Goal: Obtain resource: Download file/media

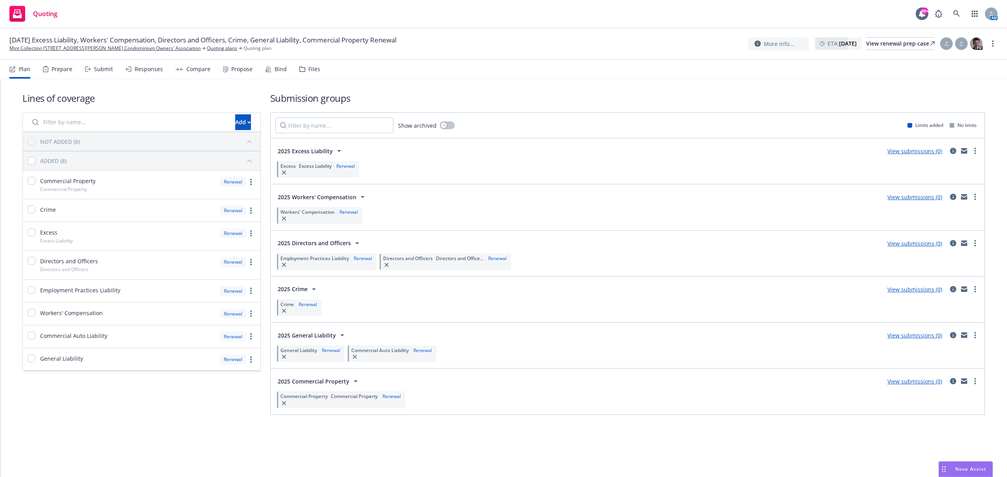
click at [40, 13] on span "Quoting" at bounding box center [45, 14] width 24 height 6
click at [31, 19] on div "Quoting" at bounding box center [33, 14] width 48 height 16
click at [15, 16] on icon at bounding box center [17, 16] width 9 height 5
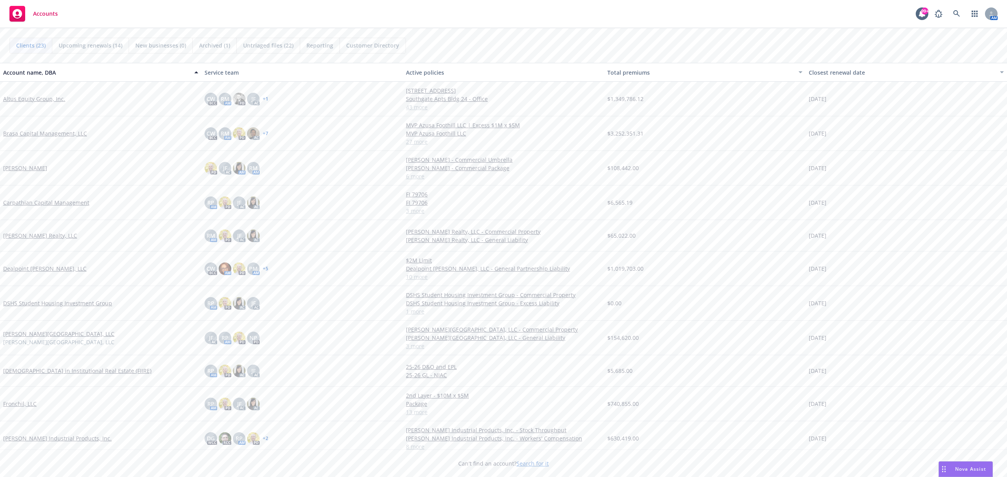
click at [22, 96] on link "Altus Equity Group, Inc." at bounding box center [34, 99] width 62 height 8
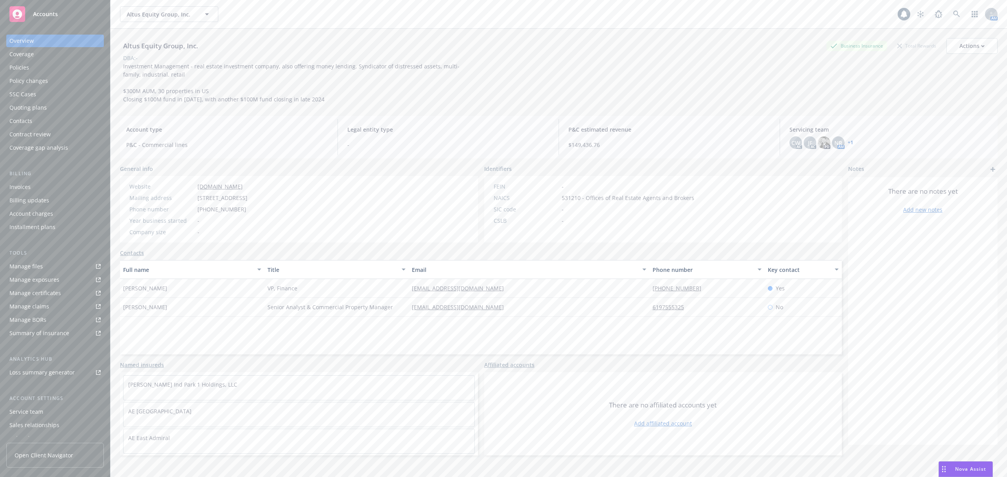
click at [30, 66] on div "Policies" at bounding box center [54, 67] width 91 height 13
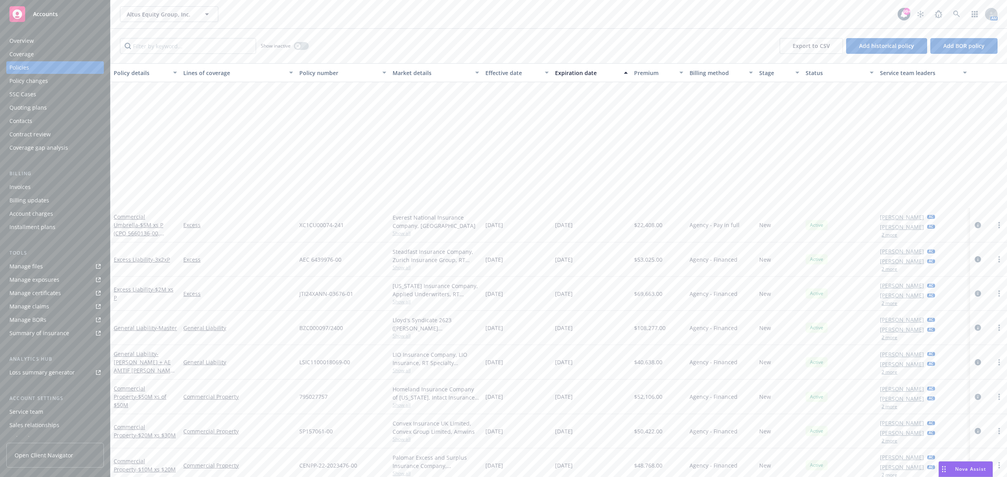
scroll to position [157, 0]
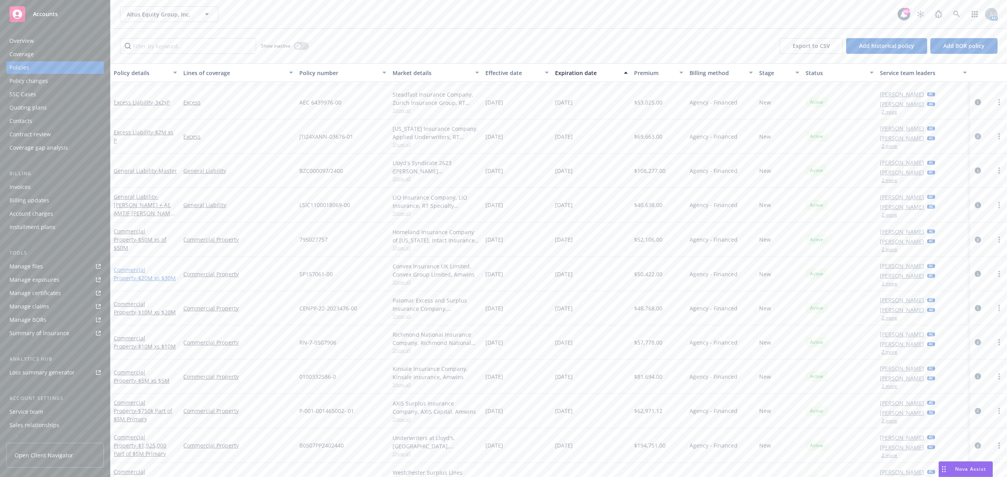
click at [142, 277] on span "- $20M xs $30M" at bounding box center [156, 278] width 40 height 7
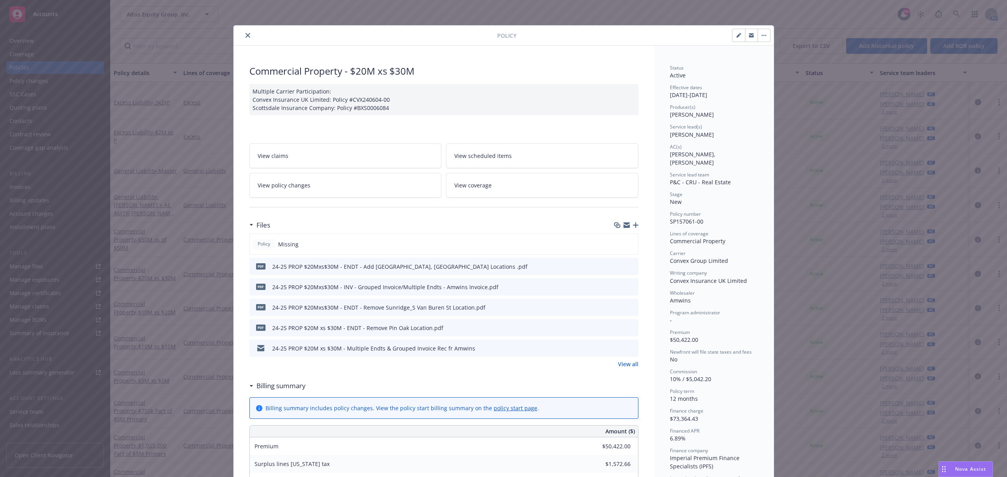
click at [628, 267] on icon "preview file" at bounding box center [630, 267] width 7 height 6
click at [621, 362] on link "View all" at bounding box center [628, 364] width 20 height 8
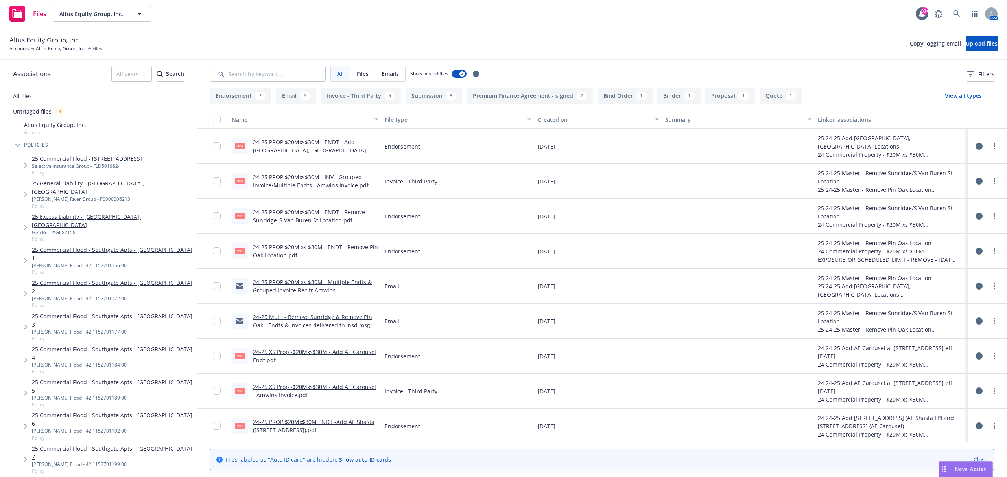
click at [338, 139] on link "24-25 PROP $20Mxs$30M - ENDT - Add [GEOGRAPHIC_DATA], [GEOGRAPHIC_DATA] Locatio…" at bounding box center [309, 150] width 113 height 24
click at [52, 49] on link "Altus Equity Group, Inc." at bounding box center [61, 48] width 50 height 7
